Goal: Register for event/course

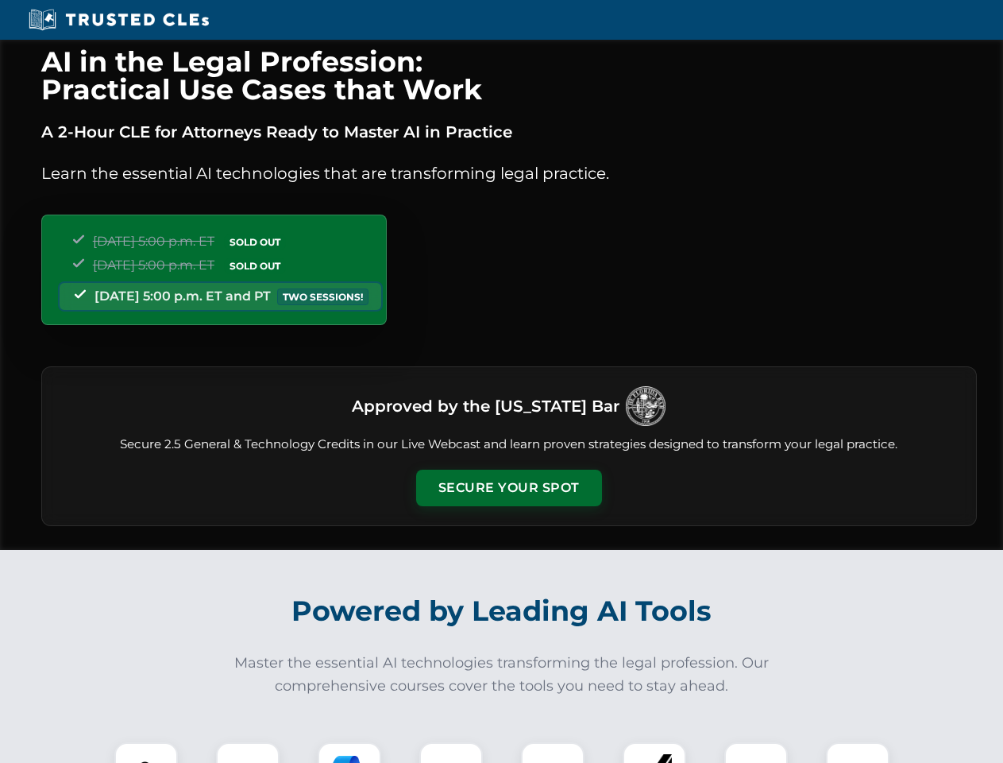
click at [508, 488] on button "Secure Your Spot" at bounding box center [509, 488] width 186 height 37
click at [146, 752] on img at bounding box center [146, 774] width 46 height 46
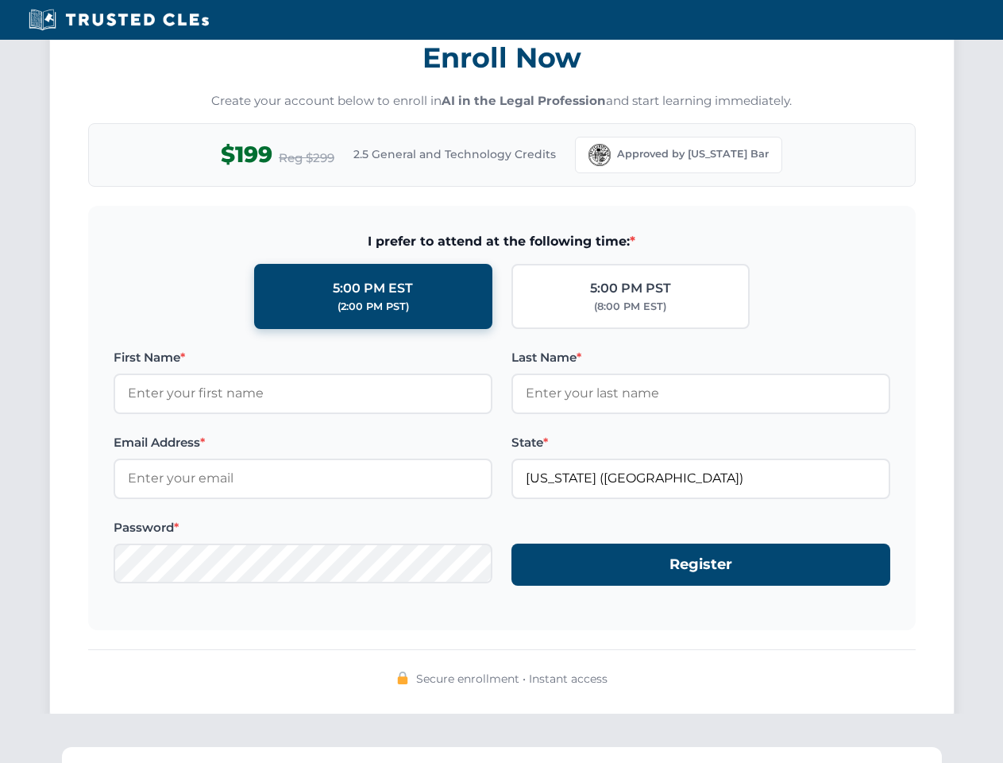
scroll to position [1560, 0]
